Goal: Information Seeking & Learning: Check status

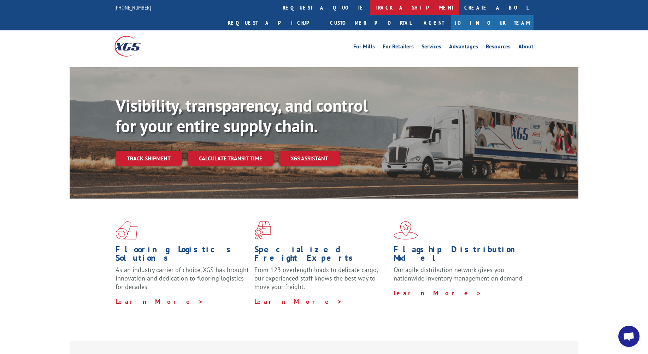
click at [370, 10] on link "track a shipment" at bounding box center [414, 7] width 89 height 15
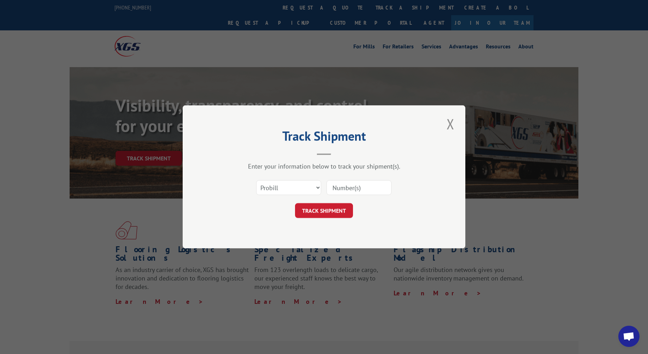
click at [353, 188] on input at bounding box center [359, 188] width 65 height 15
type input "4872239"
click at [325, 215] on button "TRACK SHIPMENT" at bounding box center [324, 211] width 58 height 15
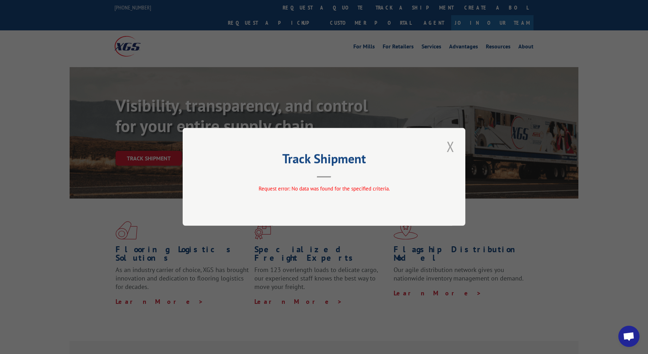
click at [446, 149] on button "Close modal" at bounding box center [451, 146] width 12 height 19
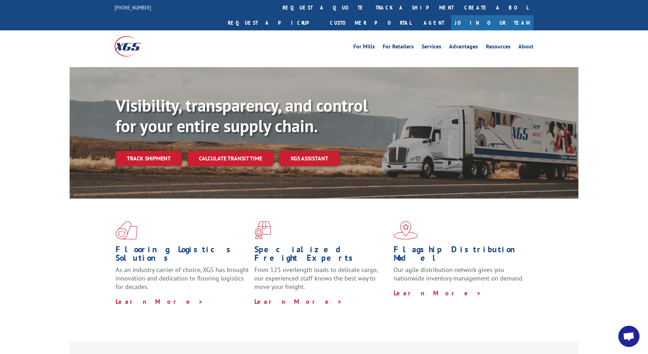
click at [370, 7] on link "track a shipment" at bounding box center [414, 7] width 89 height 15
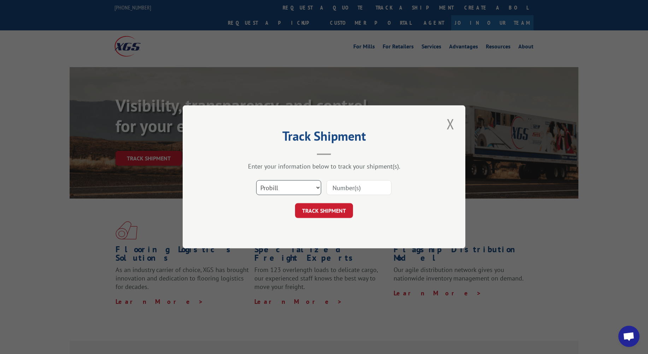
click at [311, 187] on select "Select category... Probill BOL PO" at bounding box center [288, 188] width 65 height 15
select select "bol"
click at [256, 181] on select "Select category... Probill BOL PO" at bounding box center [288, 188] width 65 height 15
click at [353, 186] on input at bounding box center [359, 188] width 65 height 15
type input "4872239"
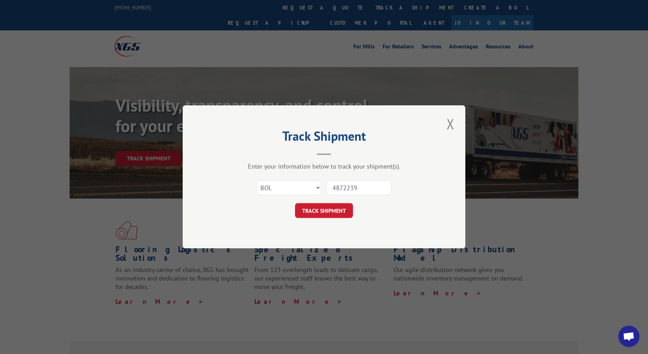
click at [333, 212] on button "TRACK SHIPMENT" at bounding box center [324, 211] width 58 height 15
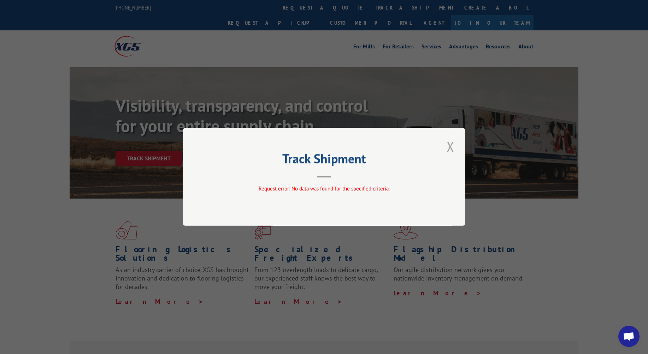
click at [448, 147] on button "Close modal" at bounding box center [451, 146] width 12 height 19
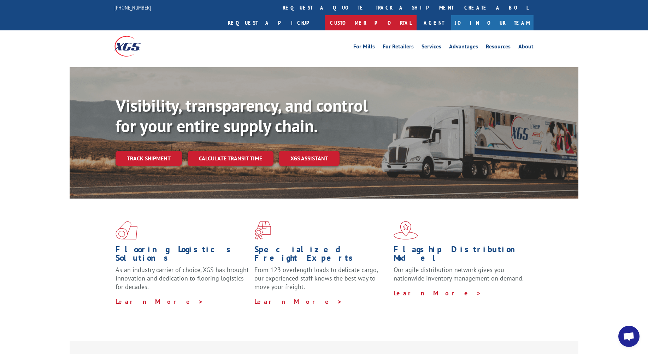
click at [417, 15] on link "Customer Portal" at bounding box center [371, 22] width 92 height 15
